Goal: Task Accomplishment & Management: Use online tool/utility

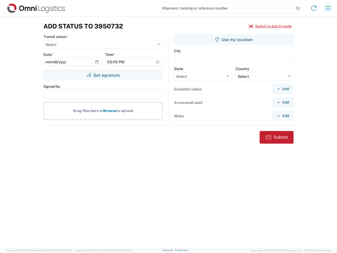
click at [226, 8] on input "search" at bounding box center [226, 8] width 136 height 10
click at [298, 8] on icon at bounding box center [297, 8] width 7 height 7
click at [314, 8] on icon at bounding box center [314, 8] width 8 height 8
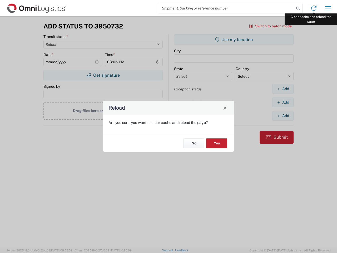
click at [328, 8] on div "Reload Are you sure, you want to clear cache and reload the page? No Yes" at bounding box center [168, 126] width 337 height 253
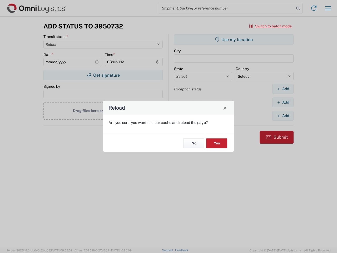
click at [271, 26] on div "Reload Are you sure, you want to clear cache and reload the page? No Yes" at bounding box center [168, 126] width 337 height 253
click at [103, 75] on div "Reload Are you sure, you want to clear cache and reload the page? No Yes" at bounding box center [168, 126] width 337 height 253
click at [234, 40] on div "Reload Are you sure, you want to clear cache and reload the page? No Yes" at bounding box center [168, 126] width 337 height 253
click at [283, 89] on div "Reload Are you sure, you want to clear cache and reload the page? No Yes" at bounding box center [168, 126] width 337 height 253
click at [283, 102] on div "Reload Are you sure, you want to clear cache and reload the page? No Yes" at bounding box center [168, 126] width 337 height 253
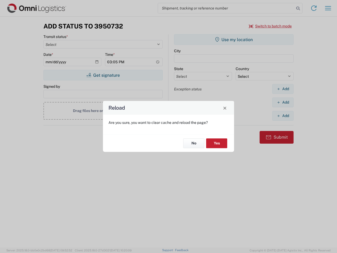
click at [283, 116] on div "Reload Are you sure, you want to clear cache and reload the page? No Yes" at bounding box center [168, 126] width 337 height 253
